Goal: Task Accomplishment & Management: Manage account settings

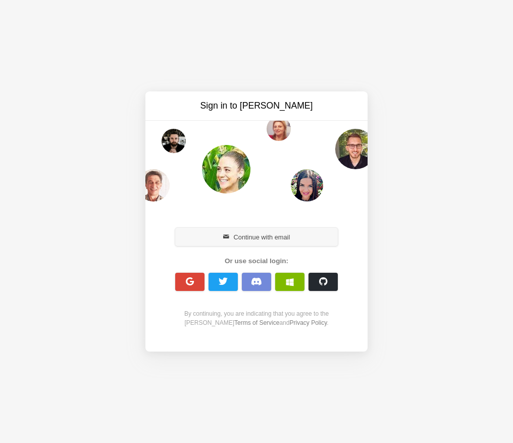
click at [260, 234] on button "Continue with email" at bounding box center [256, 237] width 162 height 18
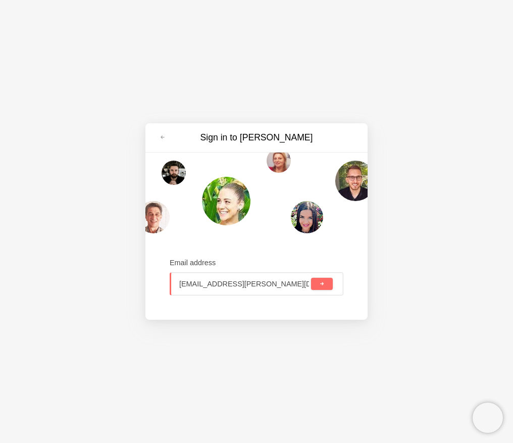
type input "[EMAIL_ADDRESS][PERSON_NAME][DOMAIN_NAME]"
click at [311, 278] on button "submit" at bounding box center [322, 284] width 22 height 12
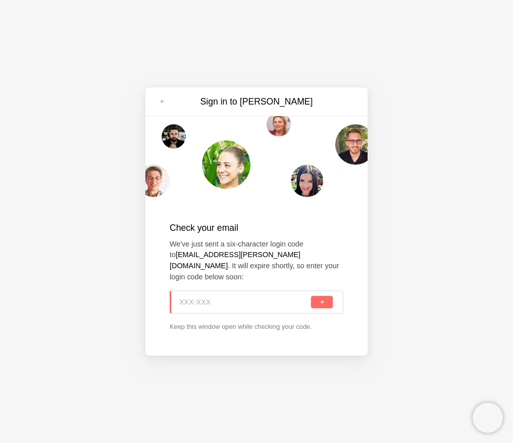
paste input "7EX-NQ0"
type input "7EX-NQ0"
click at [319, 299] on span "submit" at bounding box center [322, 302] width 6 height 6
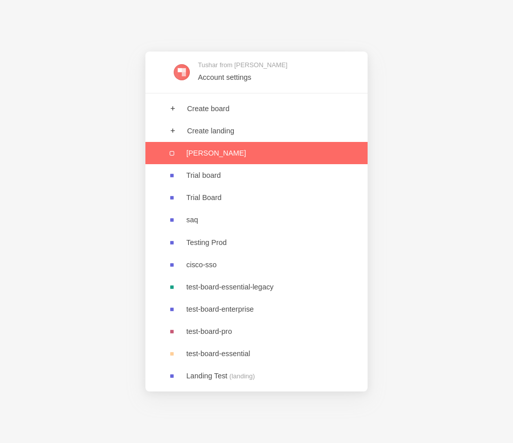
click at [177, 157] on link at bounding box center [256, 153] width 222 height 22
